Goal: Navigation & Orientation: Find specific page/section

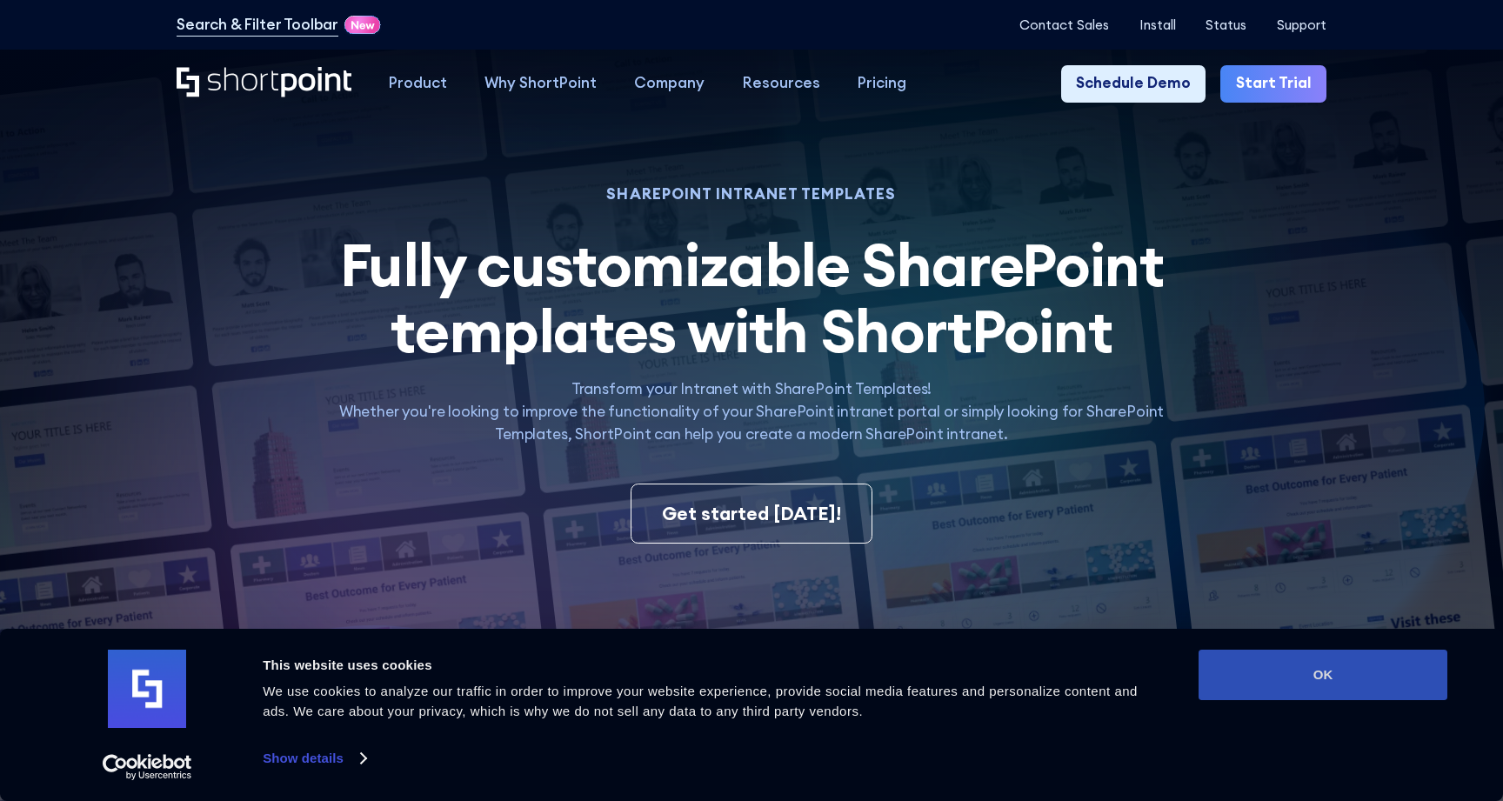
click at [1302, 678] on button "OK" at bounding box center [1322, 675] width 249 height 50
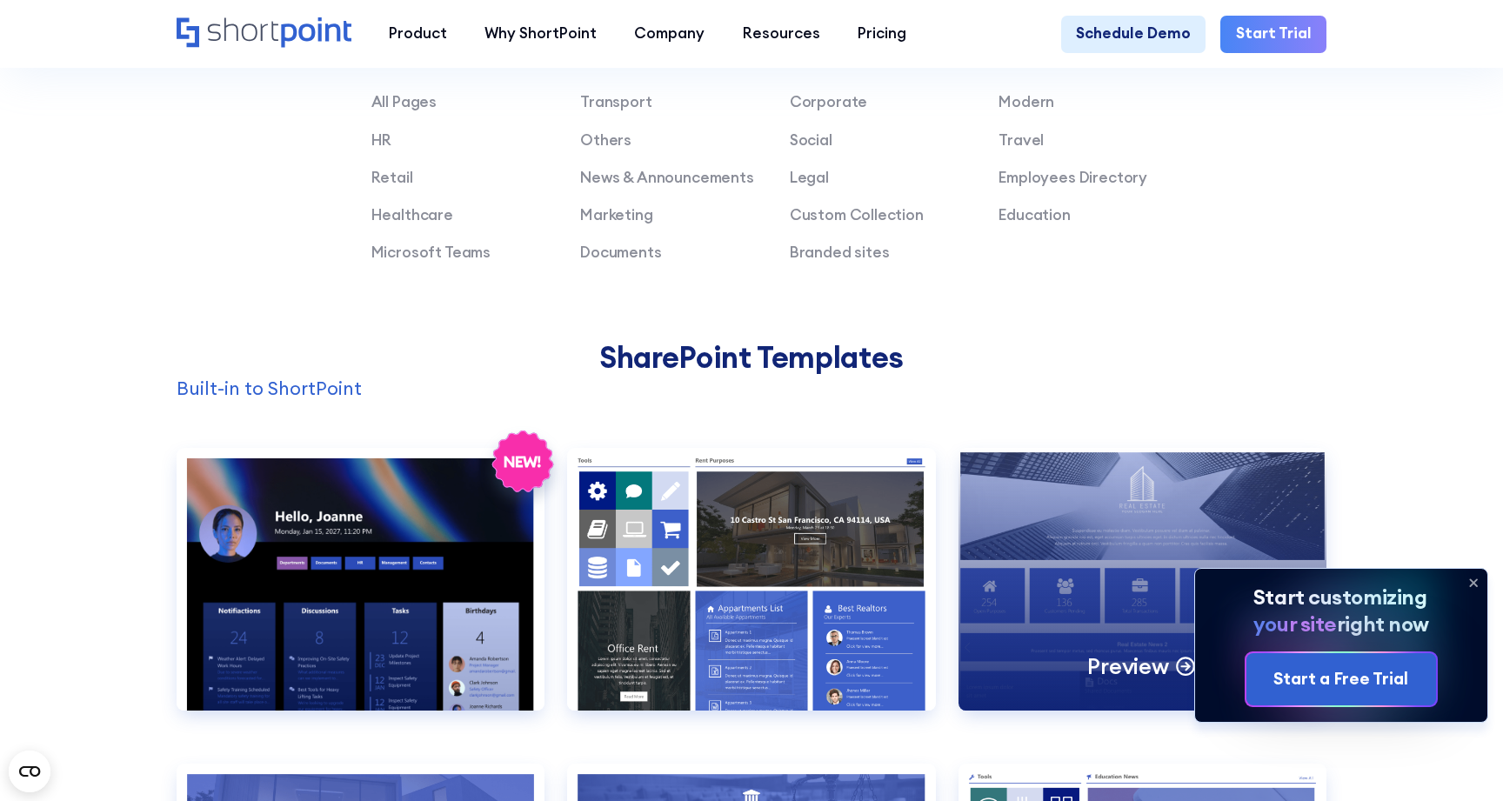
scroll to position [1461, 0]
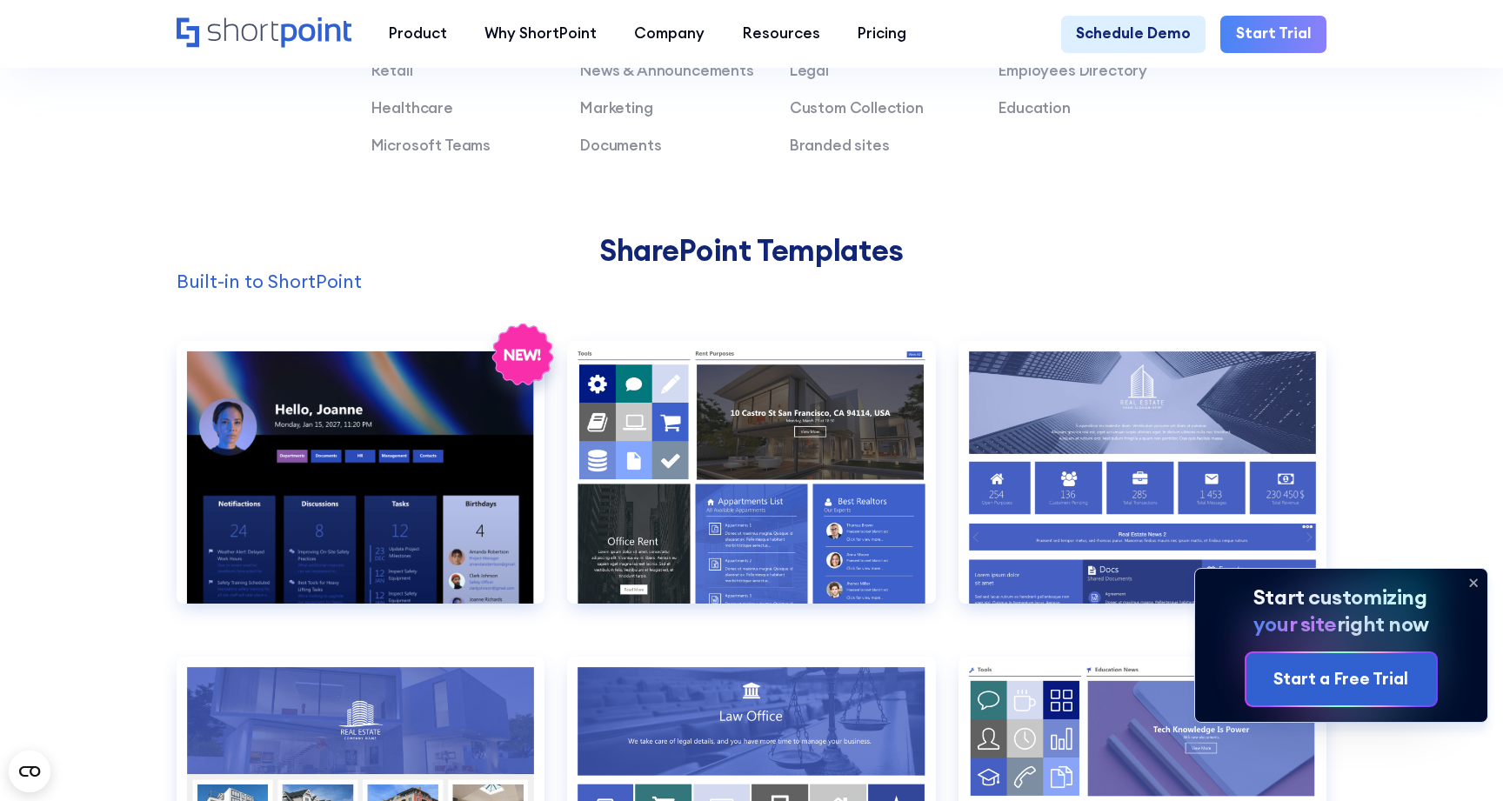
click at [1478, 583] on icon at bounding box center [1473, 583] width 28 height 28
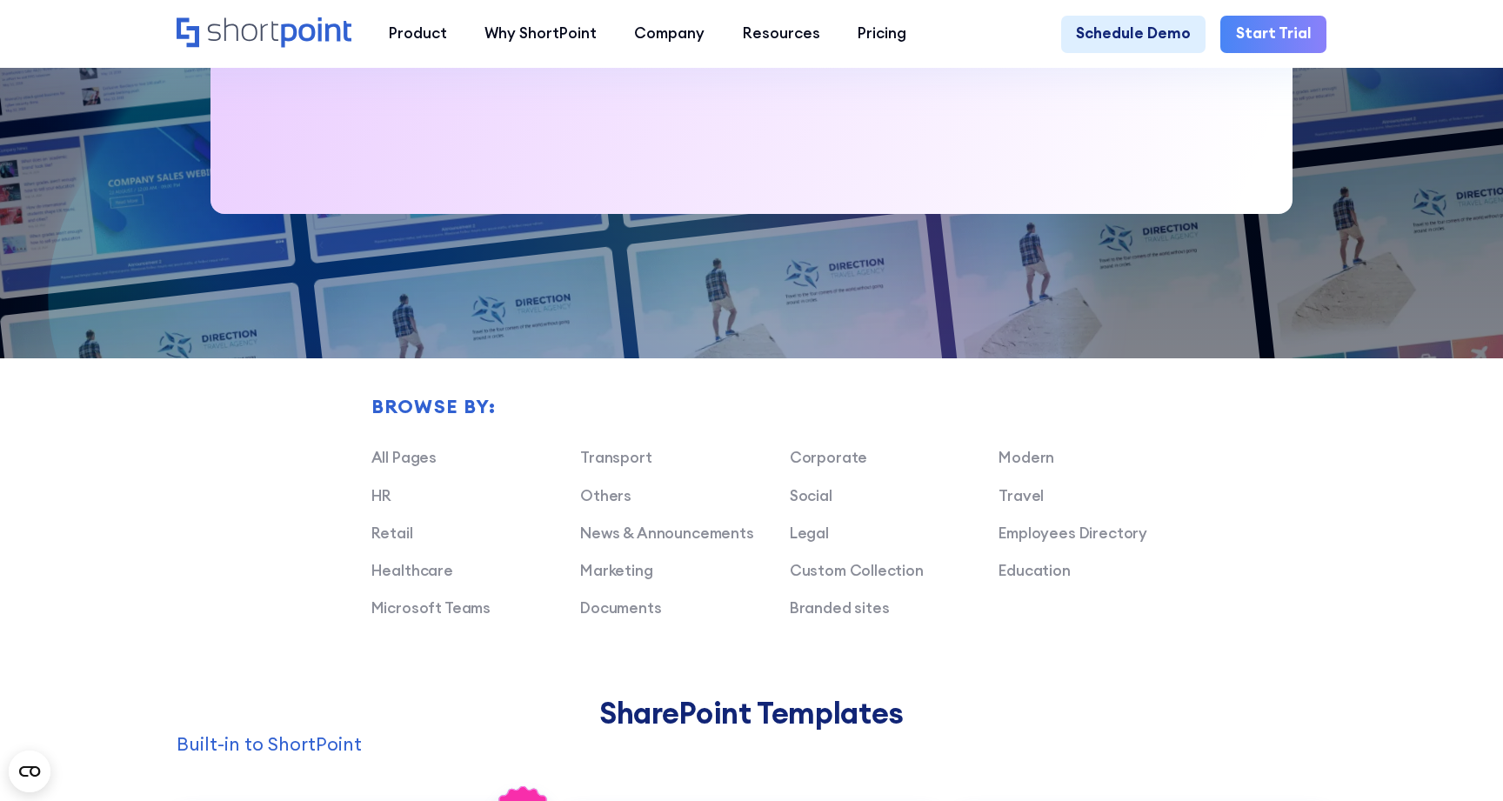
scroll to position [1070, 0]
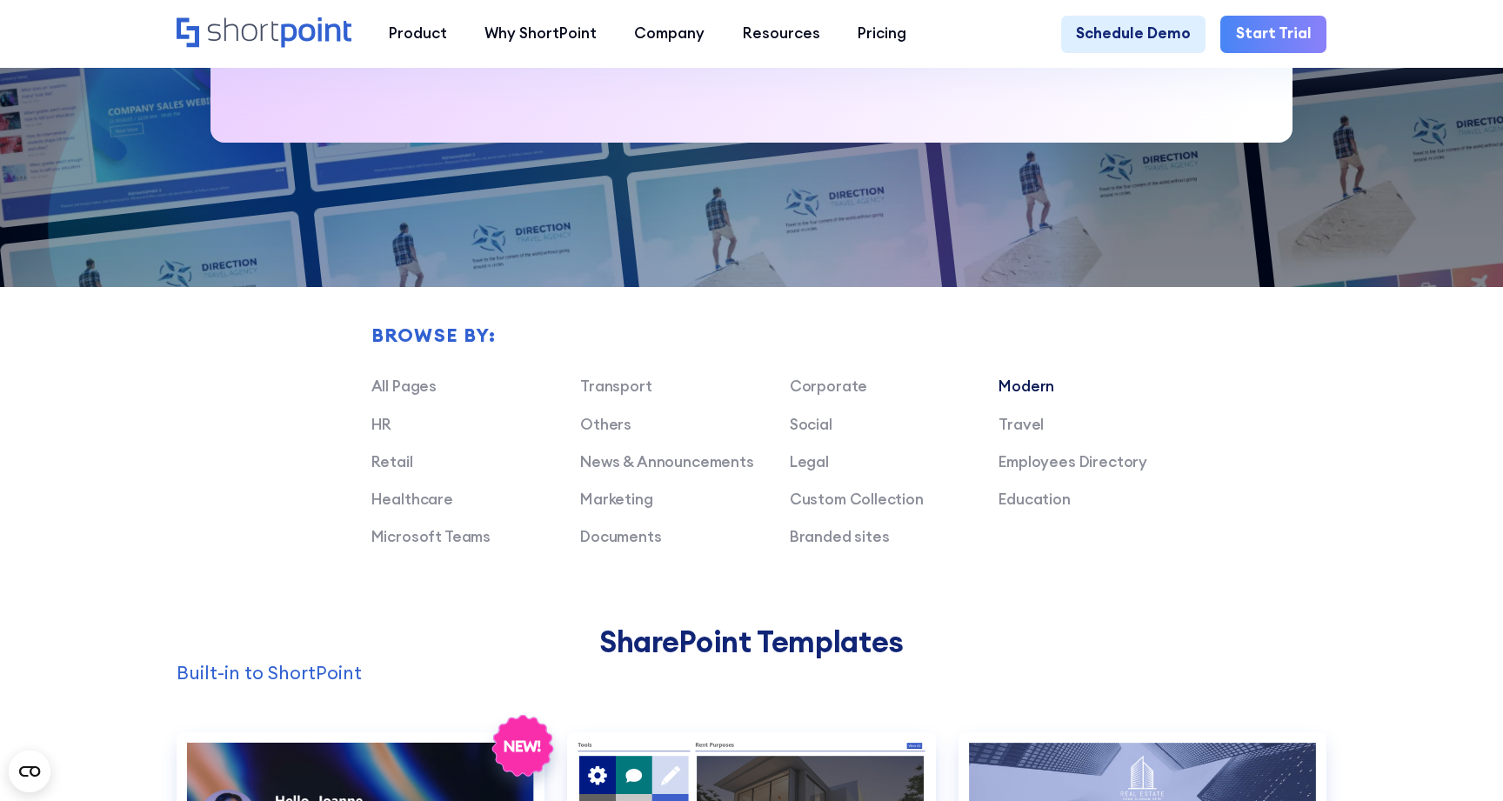
click at [1034, 383] on link "Modern" at bounding box center [1026, 386] width 56 height 19
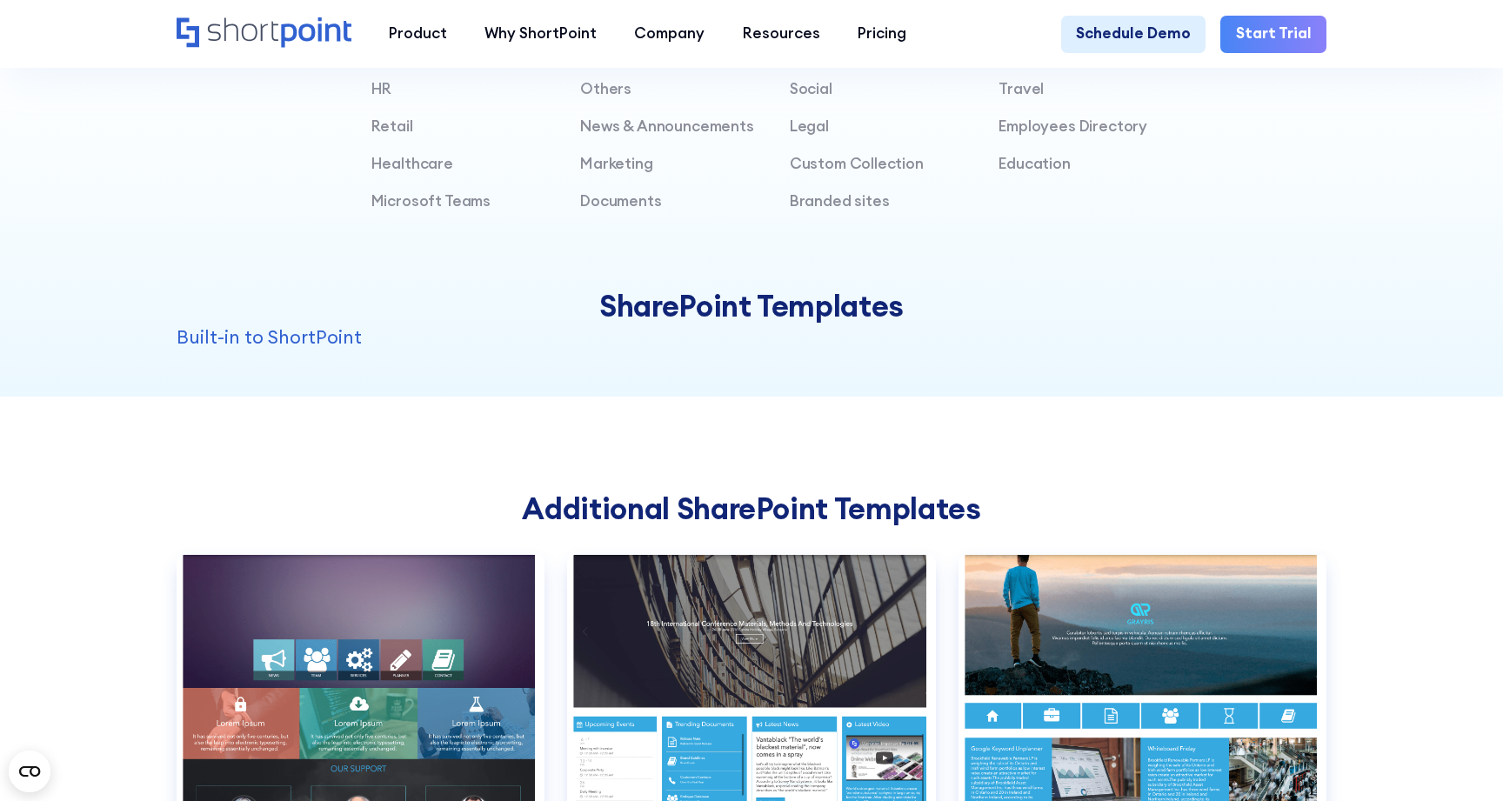
scroll to position [1121, 0]
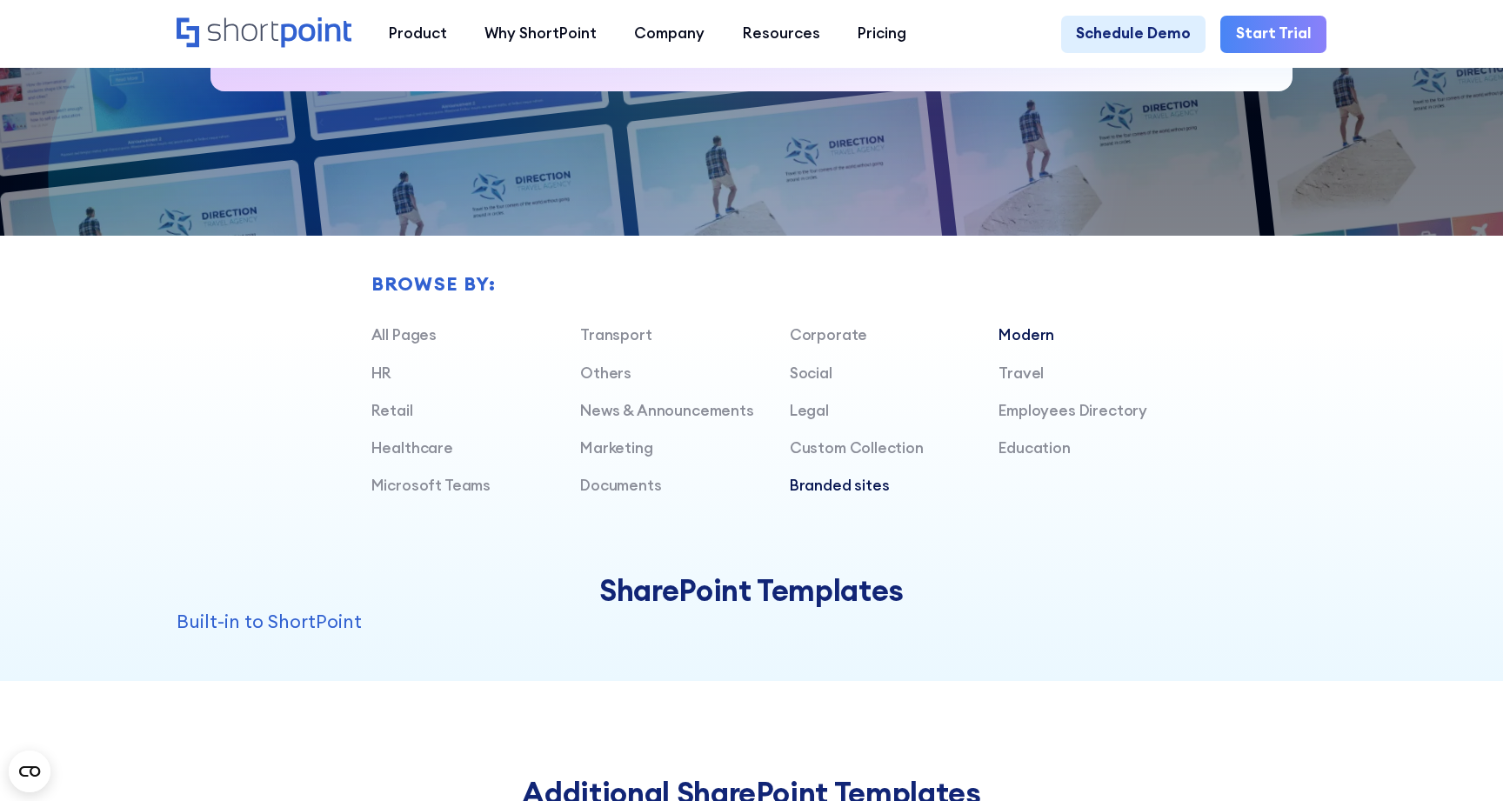
click at [860, 483] on link "Branded sites" at bounding box center [840, 485] width 100 height 19
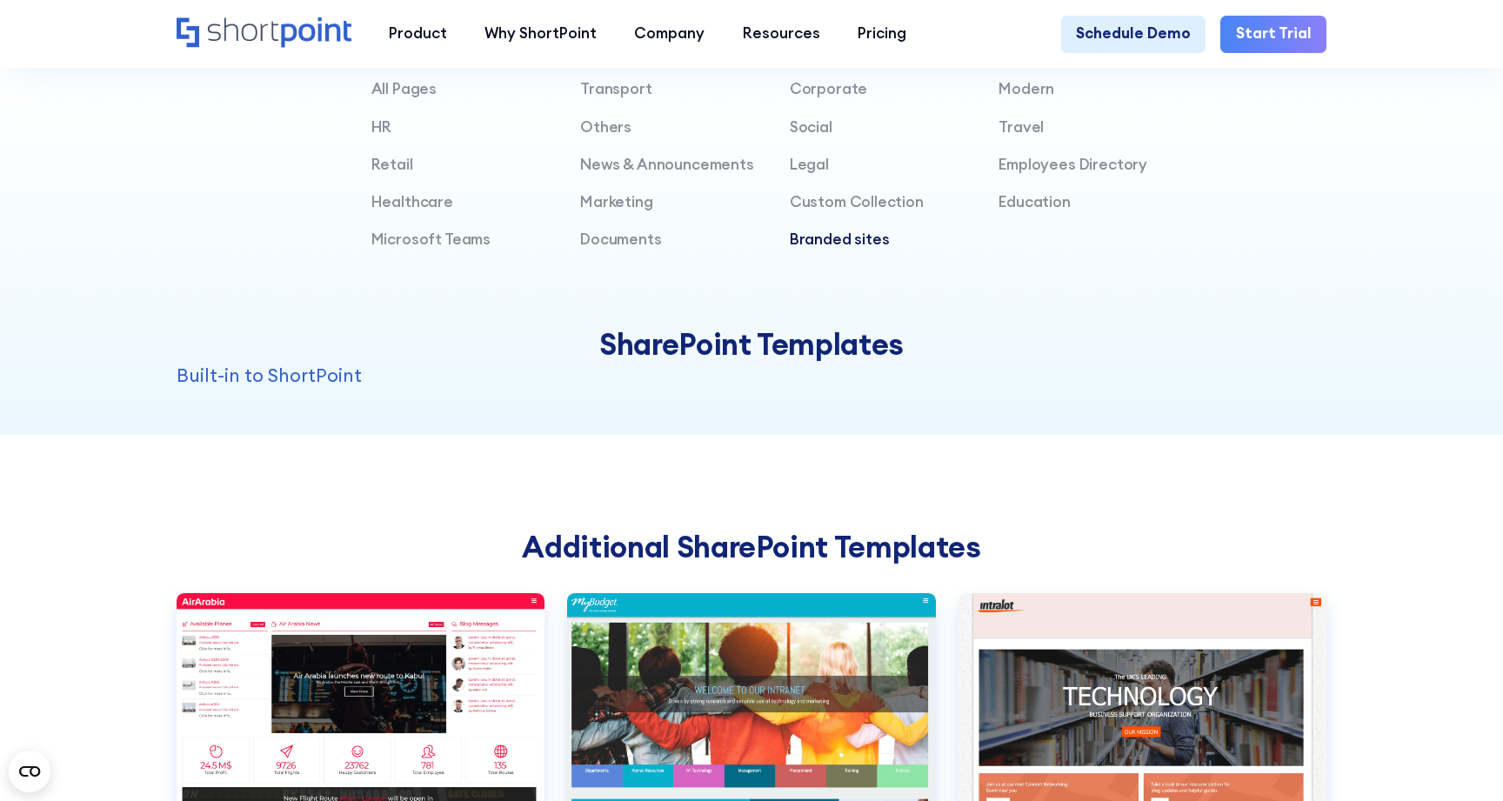
scroll to position [1364, 0]
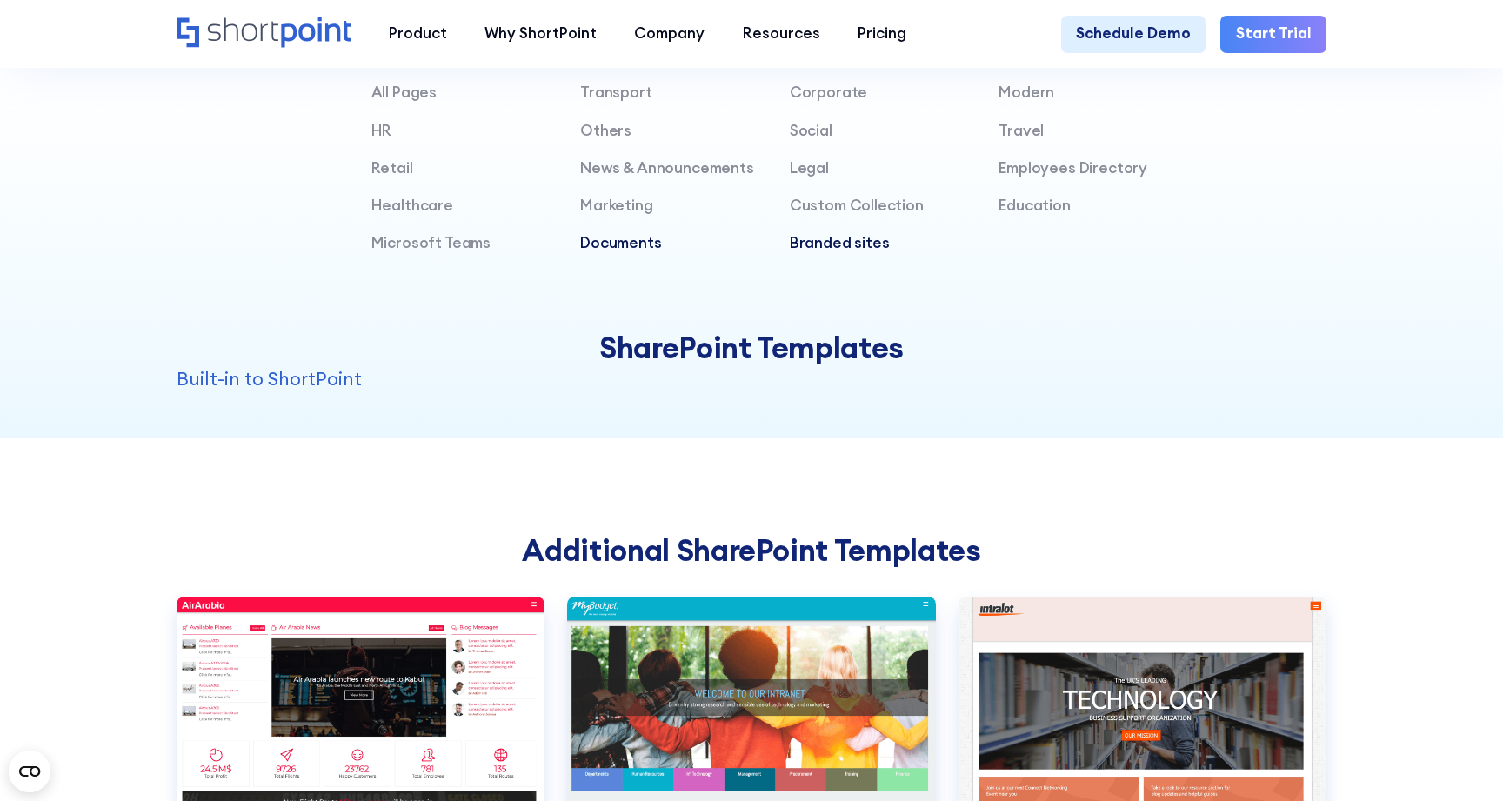
click at [619, 237] on link "Documents" at bounding box center [620, 242] width 81 height 19
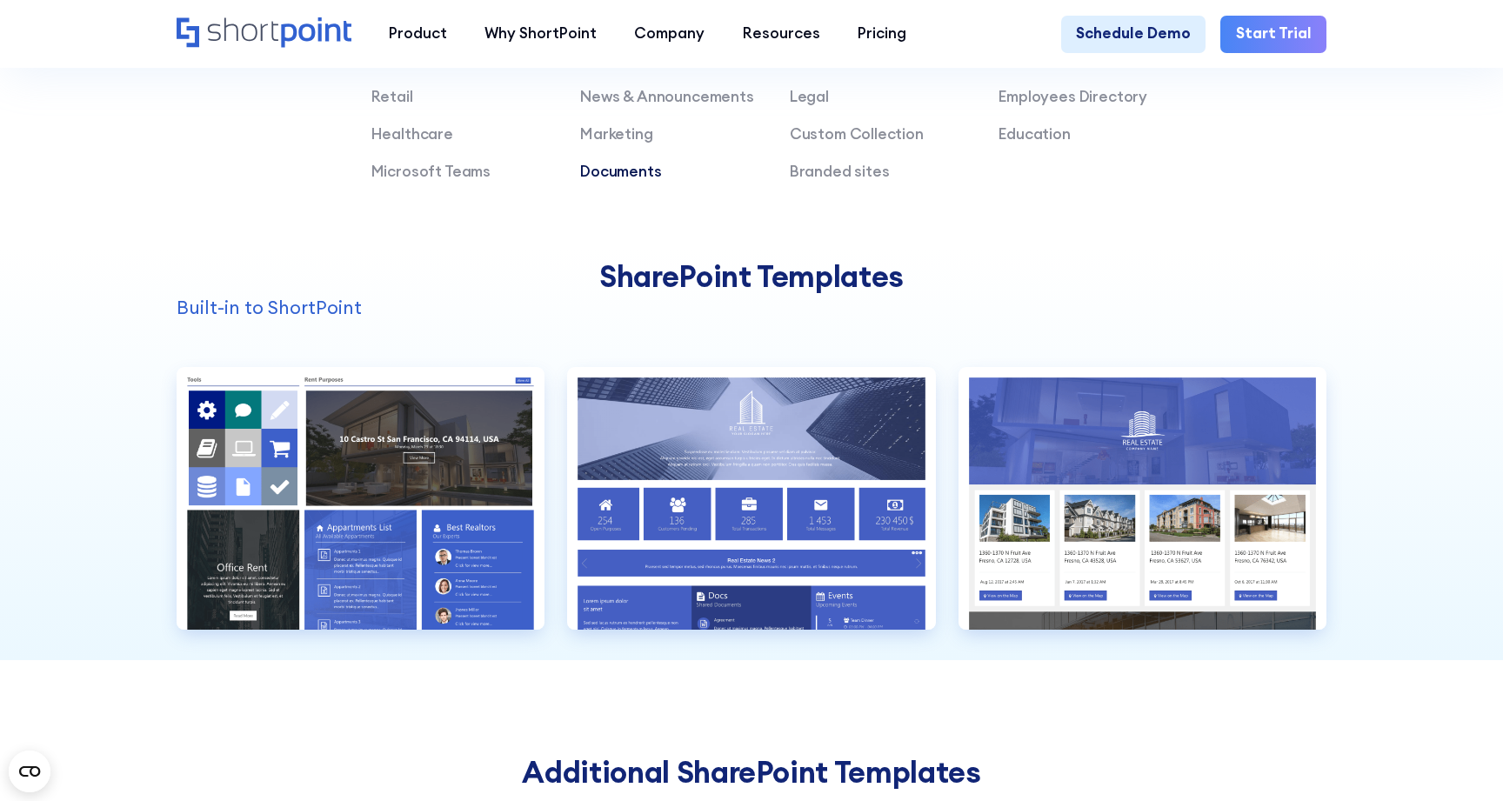
scroll to position [1485, 0]
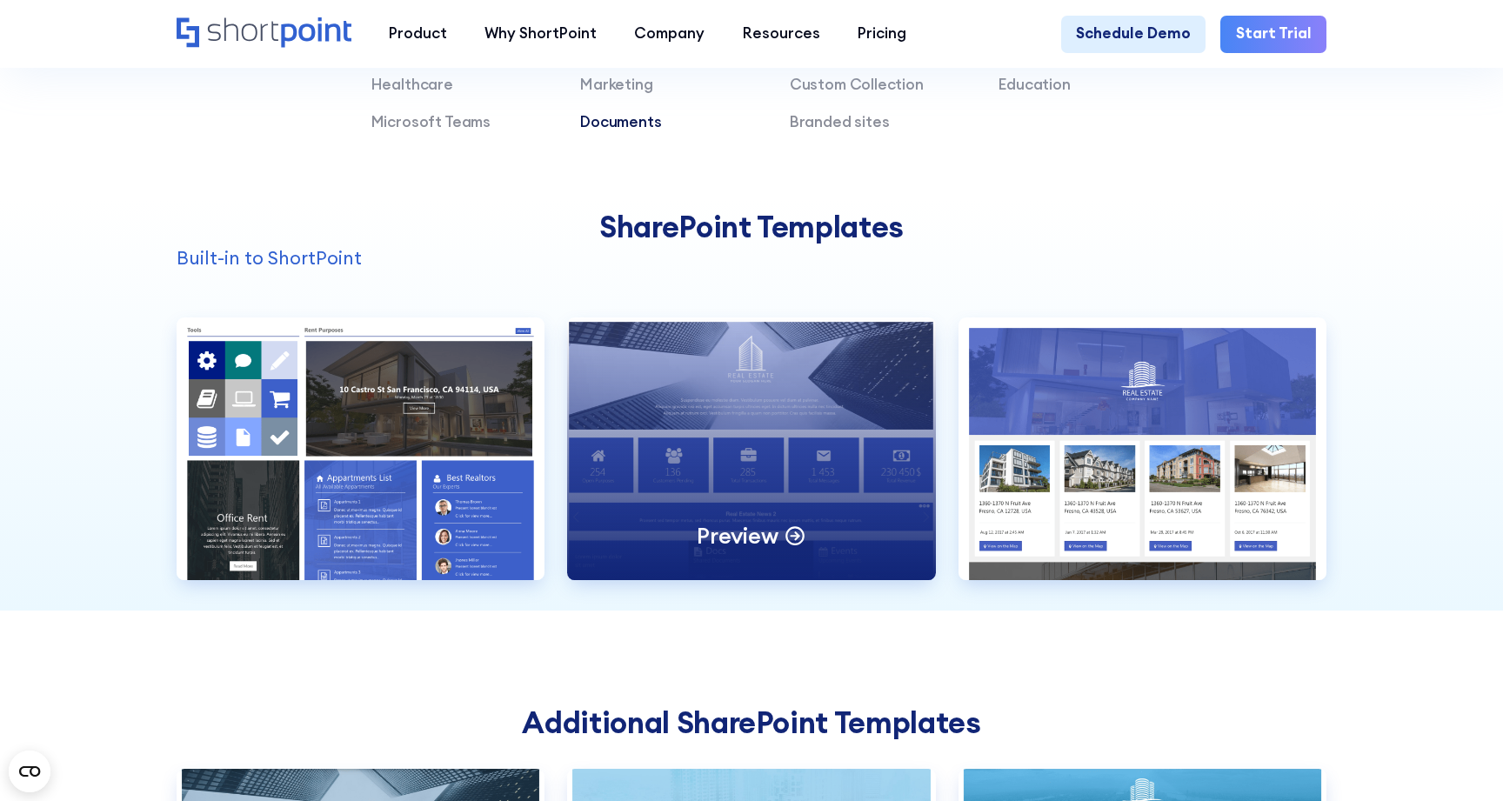
click at [740, 462] on div "Preview" at bounding box center [751, 448] width 368 height 263
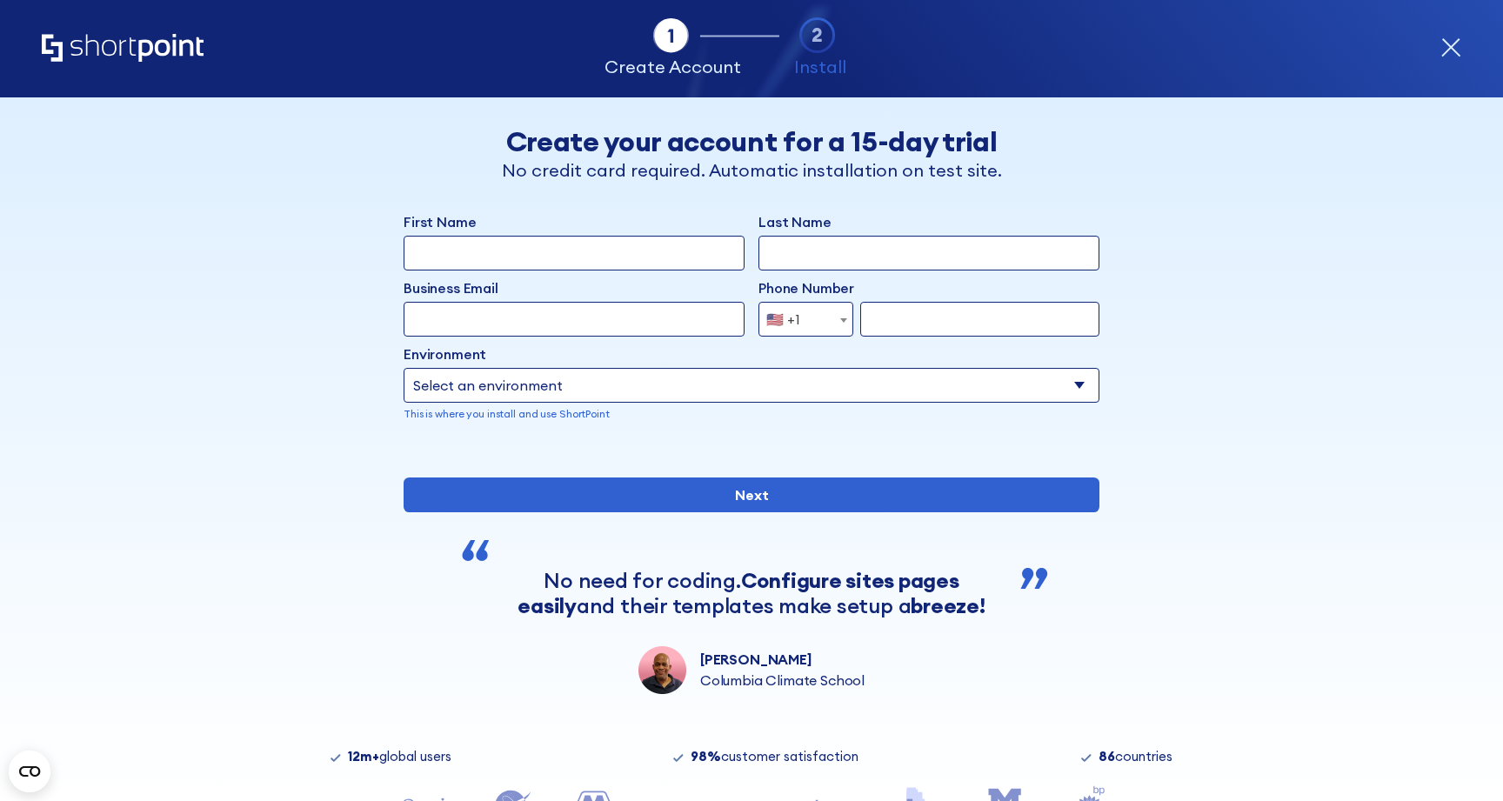
click at [1450, 50] on icon "form" at bounding box center [1450, 47] width 21 height 21
